Goal: Task Accomplishment & Management: Use online tool/utility

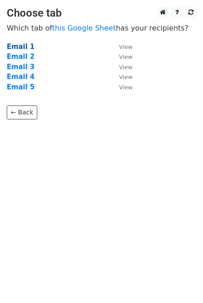
click at [23, 49] on strong "Email 1" at bounding box center [21, 47] width 28 height 8
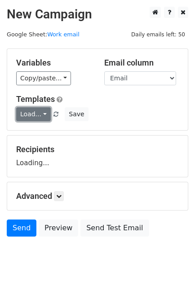
click at [34, 111] on link "Load..." at bounding box center [33, 114] width 35 height 14
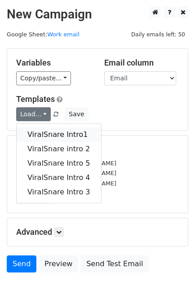
click at [61, 135] on link "ViralSnare Intro1" at bounding box center [59, 135] width 84 height 14
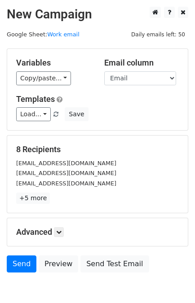
scroll to position [44, 0]
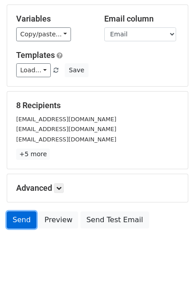
click at [18, 224] on link "Send" at bounding box center [22, 220] width 30 height 17
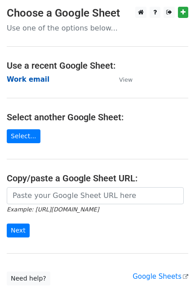
click at [31, 78] on strong "Work email" at bounding box center [28, 79] width 43 height 8
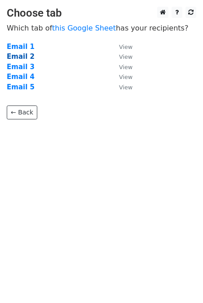
click at [16, 55] on strong "Email 2" at bounding box center [21, 57] width 28 height 8
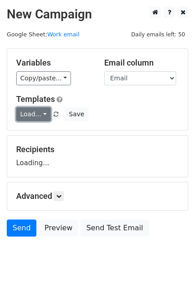
click at [33, 112] on link "Load..." at bounding box center [33, 114] width 35 height 14
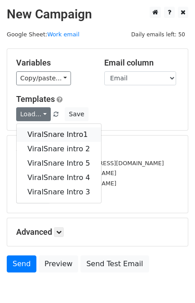
click at [45, 133] on link "ViralSnare Intro1" at bounding box center [59, 135] width 84 height 14
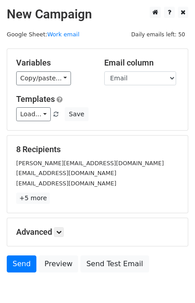
scroll to position [44, 0]
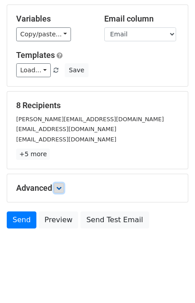
click at [64, 188] on link at bounding box center [59, 188] width 10 height 10
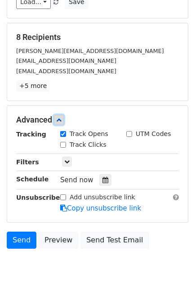
scroll to position [113, 0]
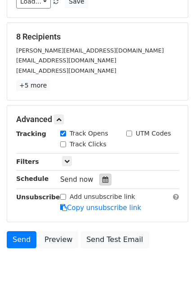
click at [102, 178] on icon at bounding box center [105, 180] width 6 height 6
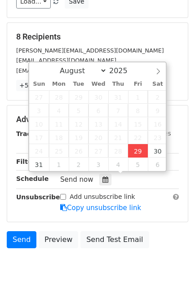
type input "[DATE] 15:13"
type input "03"
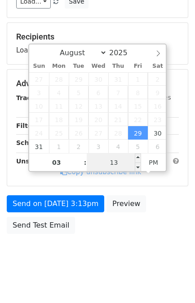
click at [106, 159] on input "13" at bounding box center [114, 163] width 55 height 18
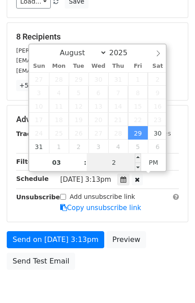
type input "20"
type input "2025-08-29 15:20"
click at [152, 238] on div "Send on [DATE] 3:13pm Preview Send Test Email" at bounding box center [97, 252] width 195 height 43
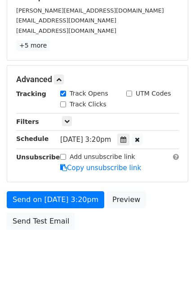
scroll to position [117, 0]
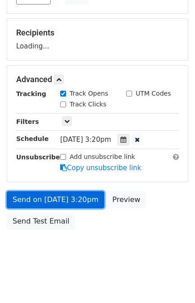
click at [54, 194] on link "Send on Aug 29 at 3:20pm" at bounding box center [56, 199] width 98 height 17
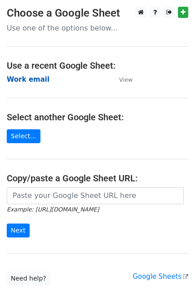
click at [34, 77] on strong "Work email" at bounding box center [28, 79] width 43 height 8
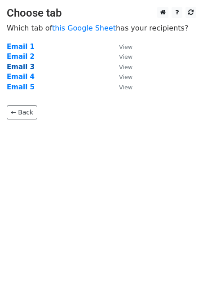
click at [23, 65] on strong "Email 3" at bounding box center [21, 67] width 28 height 8
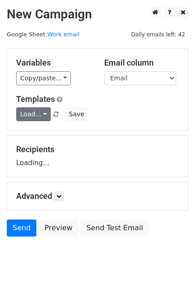
click at [34, 120] on link "Load..." at bounding box center [33, 114] width 35 height 14
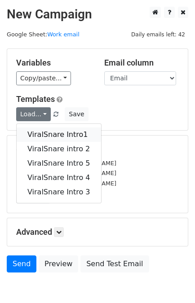
click at [52, 134] on link "ViralSnare Intro1" at bounding box center [59, 135] width 84 height 14
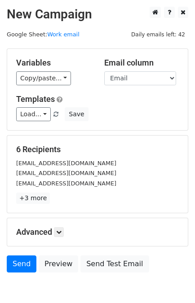
scroll to position [44, 0]
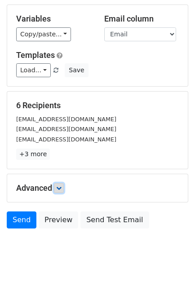
click at [62, 183] on link at bounding box center [59, 188] width 10 height 10
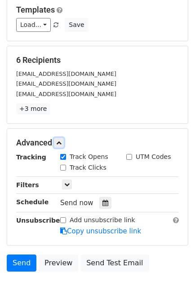
scroll to position [94, 0]
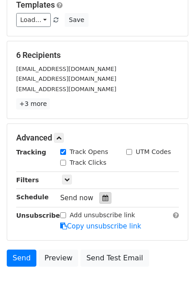
click at [103, 195] on icon at bounding box center [105, 198] width 6 height 6
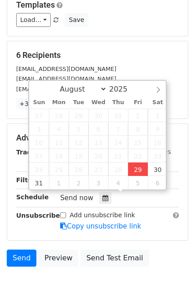
type input "[DATE] 15:13"
type input "03"
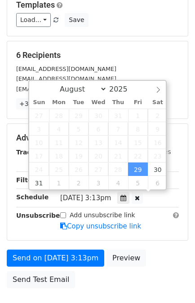
scroll to position [0, 0]
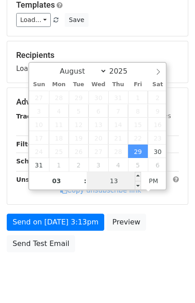
click at [127, 183] on input "13" at bounding box center [114, 181] width 55 height 18
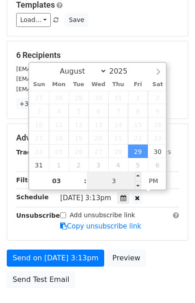
type input "35"
type input "[DATE] 15:35"
click at [170, 250] on div "Send on [DATE] 3:13pm Preview Send Test Email" at bounding box center [97, 271] width 195 height 43
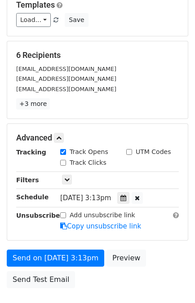
scroll to position [153, 0]
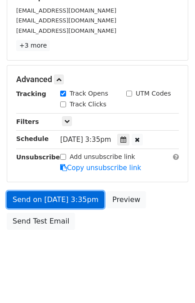
click at [62, 195] on link "Send on [DATE] 3:35pm" at bounding box center [56, 199] width 98 height 17
click at [72, 196] on link "Send on [DATE] 3:35pm" at bounding box center [56, 199] width 98 height 17
